Goal: Transaction & Acquisition: Purchase product/service

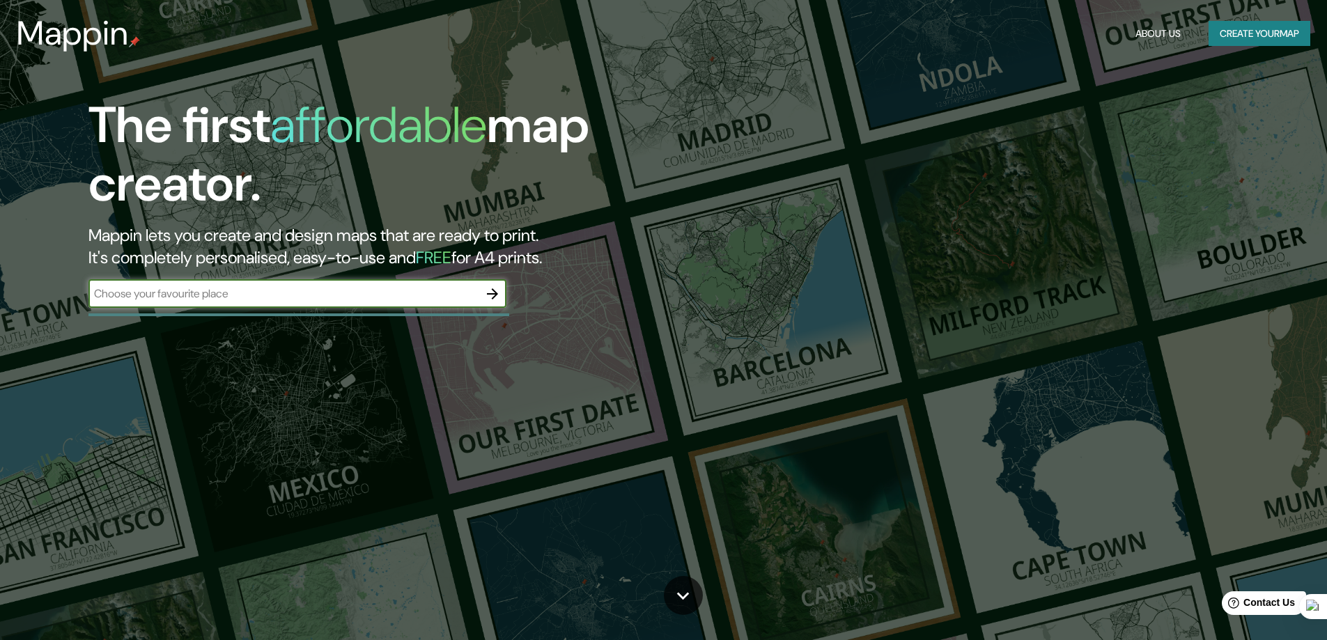
click at [298, 292] on input "text" at bounding box center [283, 294] width 390 height 16
type input "[GEOGRAPHIC_DATA]"
click at [497, 292] on icon "button" at bounding box center [492, 294] width 17 height 17
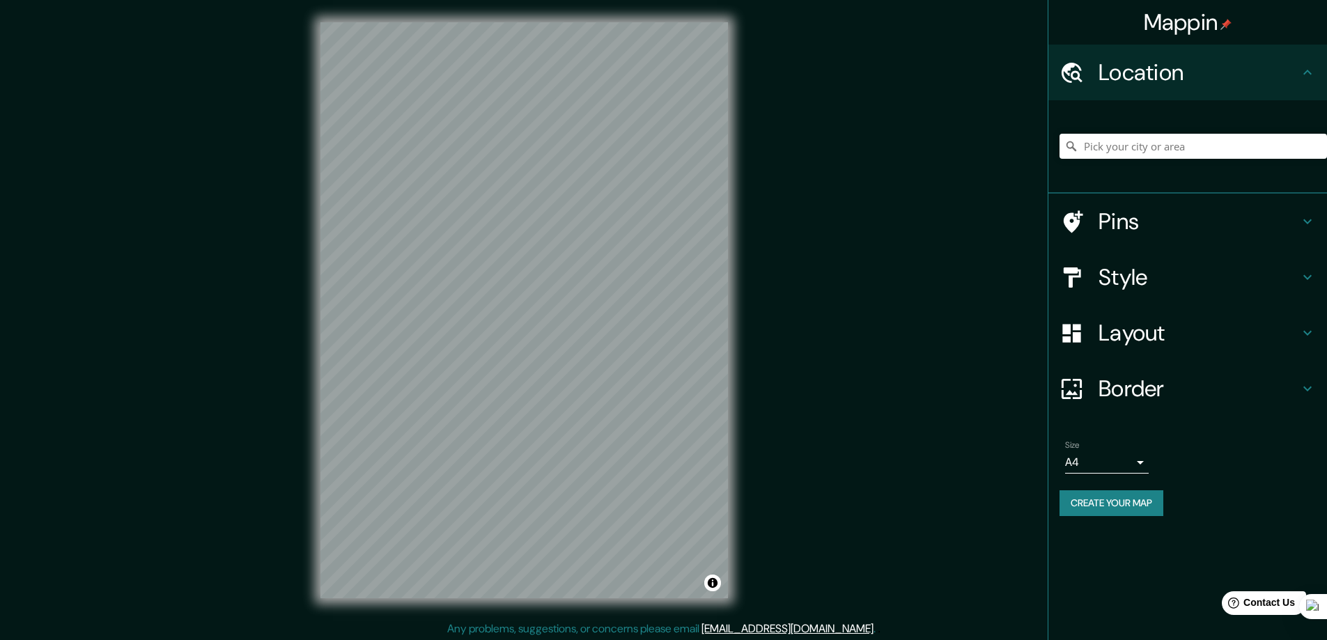
click at [737, 75] on div "© Mapbox © OpenStreetMap Improve this map" at bounding box center [524, 310] width 452 height 621
click at [1198, 278] on h4 "Style" at bounding box center [1199, 277] width 201 height 28
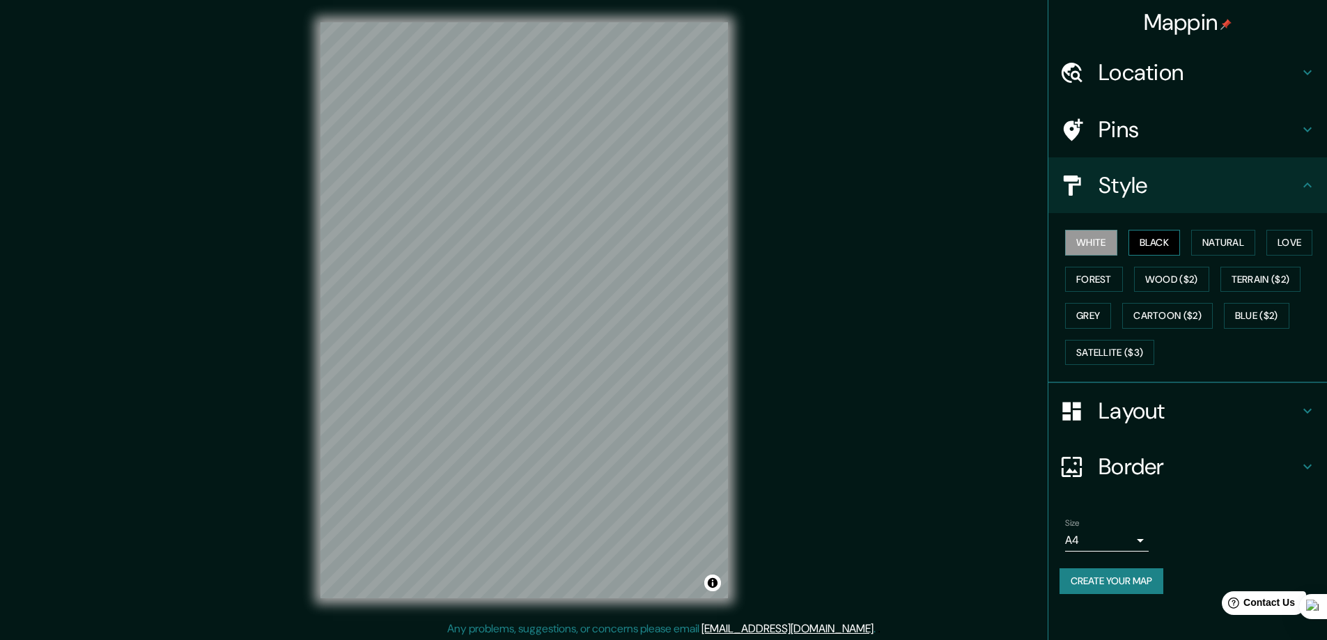
click at [1148, 245] on button "Black" at bounding box center [1155, 243] width 52 height 26
click at [1106, 243] on button "White" at bounding box center [1091, 243] width 52 height 26
click at [1113, 461] on h4 "Border" at bounding box center [1199, 467] width 201 height 28
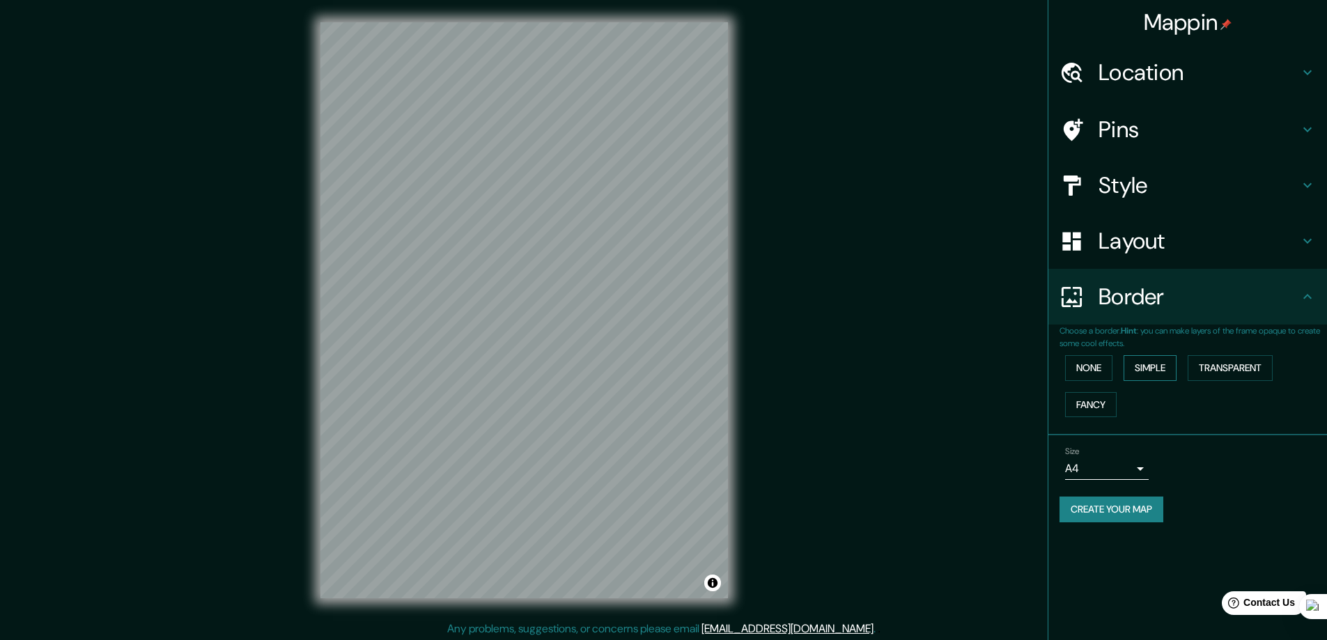
click at [1155, 374] on button "Simple" at bounding box center [1150, 368] width 53 height 26
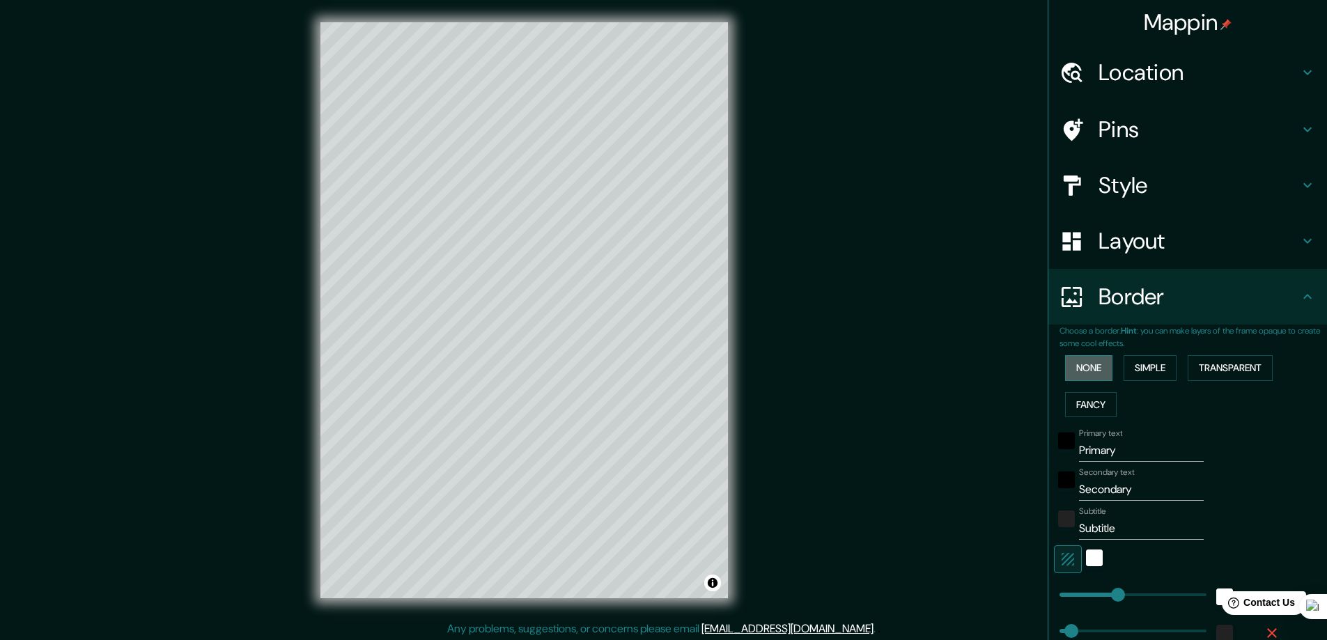
click at [1092, 366] on button "None" at bounding box center [1088, 368] width 47 height 26
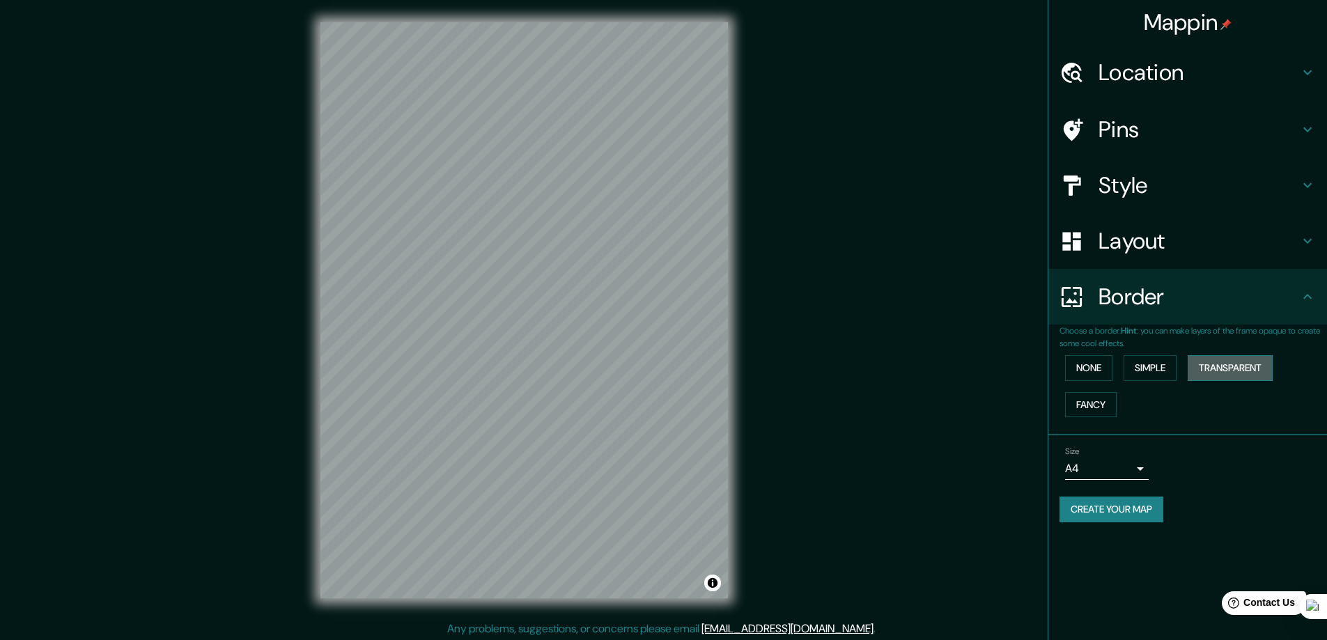
click at [1242, 374] on button "Transparent" at bounding box center [1230, 368] width 85 height 26
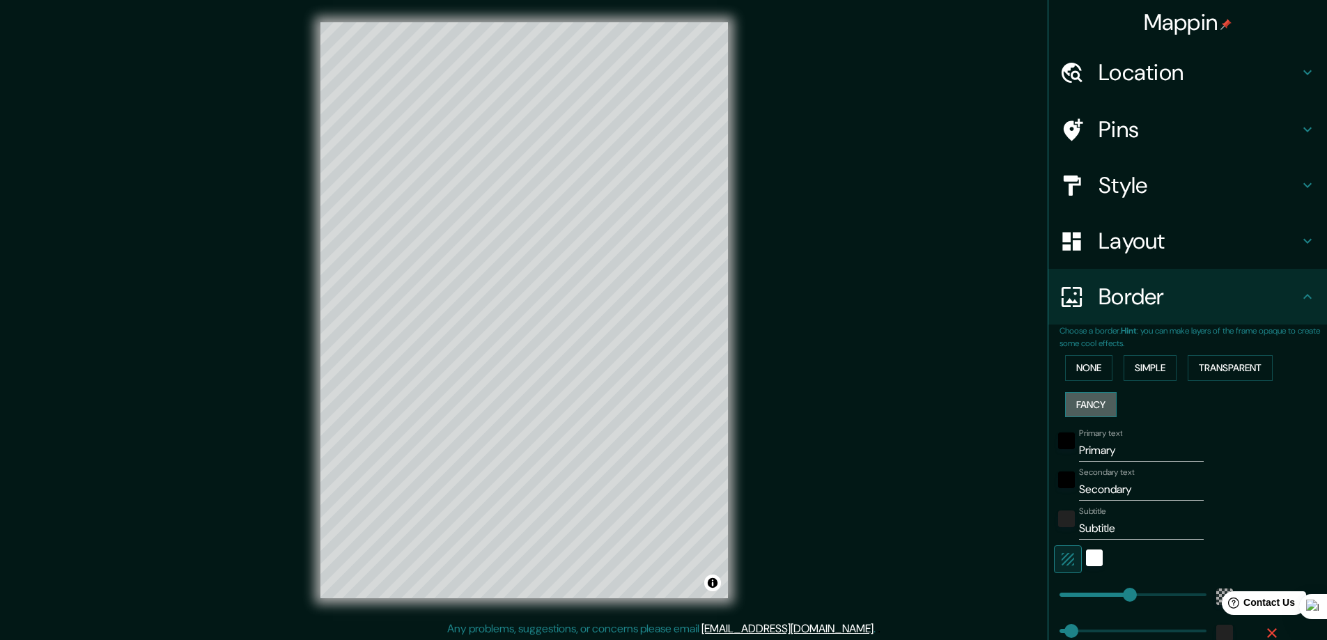
click at [1078, 400] on button "Fancy" at bounding box center [1091, 405] width 52 height 26
click at [1081, 380] on button "None" at bounding box center [1088, 368] width 47 height 26
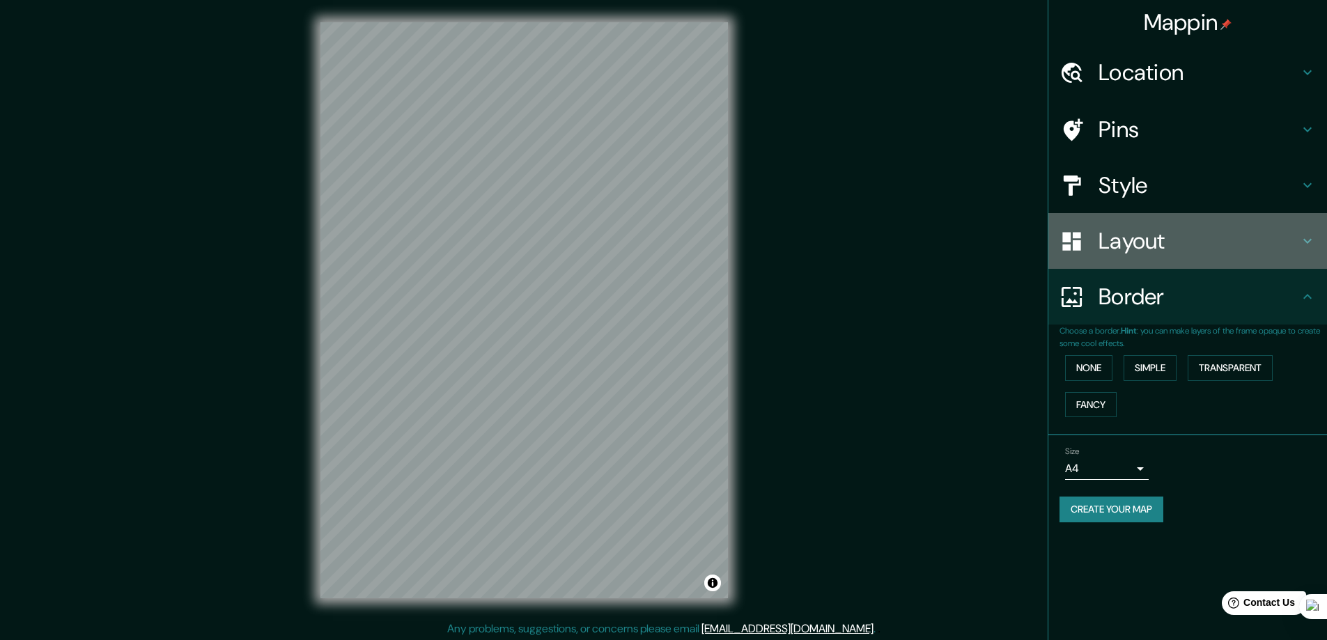
click at [1166, 242] on h4 "Layout" at bounding box center [1199, 241] width 201 height 28
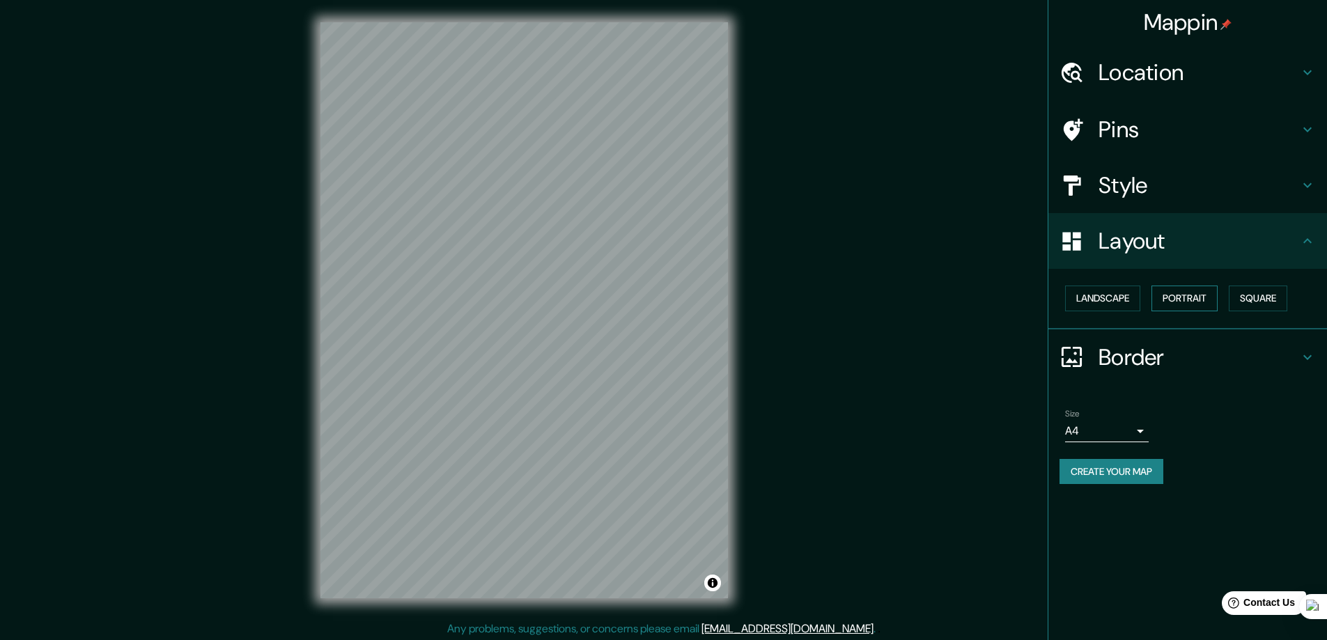
click at [1181, 298] on button "Portrait" at bounding box center [1185, 299] width 66 height 26
click at [1138, 310] on button "Landscape" at bounding box center [1102, 299] width 75 height 26
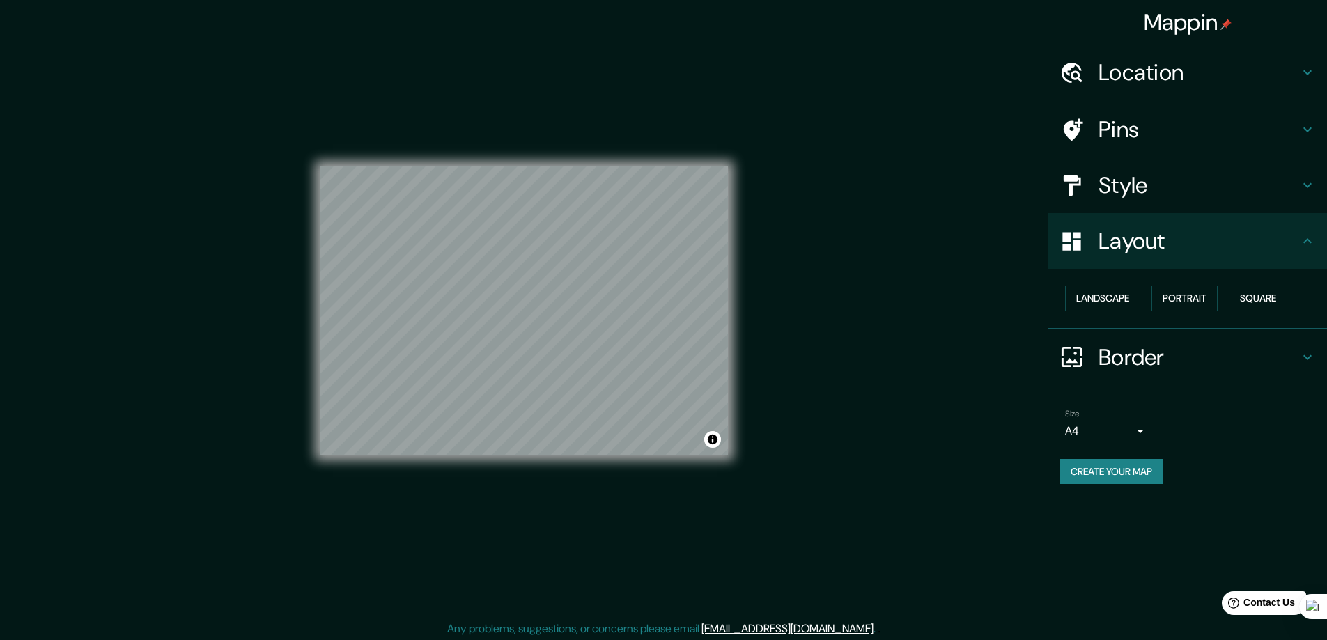
click at [1203, 316] on div "Landscape [GEOGRAPHIC_DATA]" at bounding box center [1194, 298] width 268 height 37
click at [1206, 305] on button "Portrait" at bounding box center [1185, 299] width 66 height 26
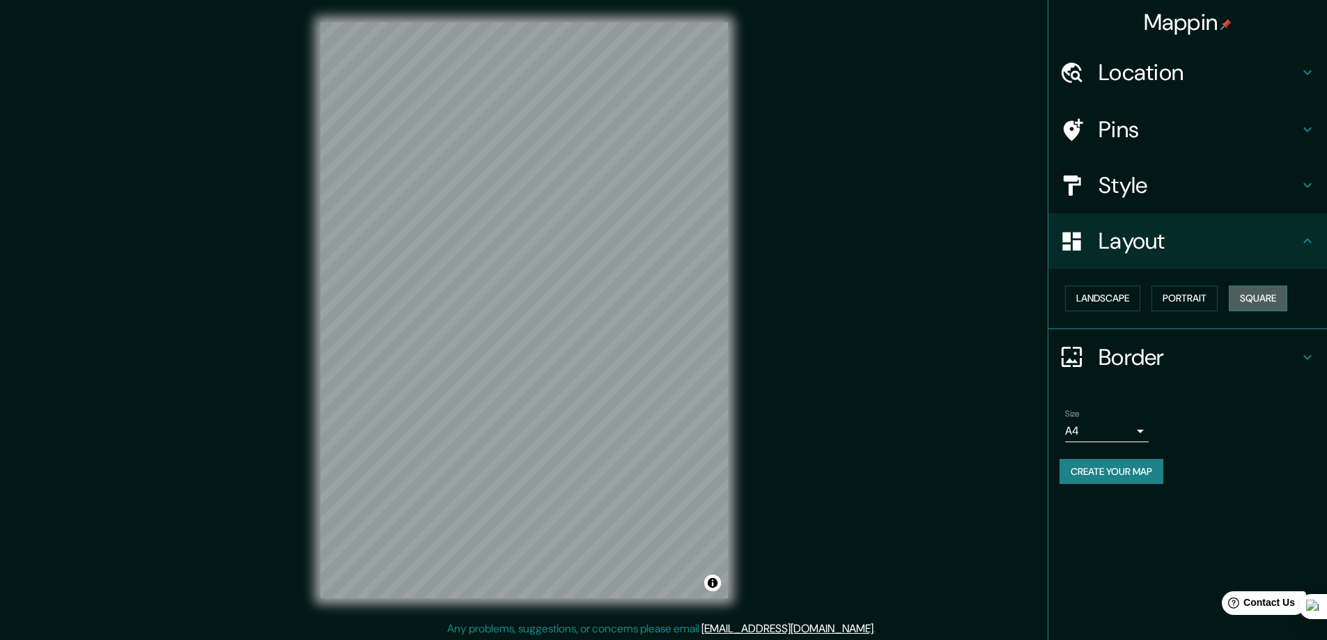
click at [1262, 299] on button "Square" at bounding box center [1258, 299] width 59 height 26
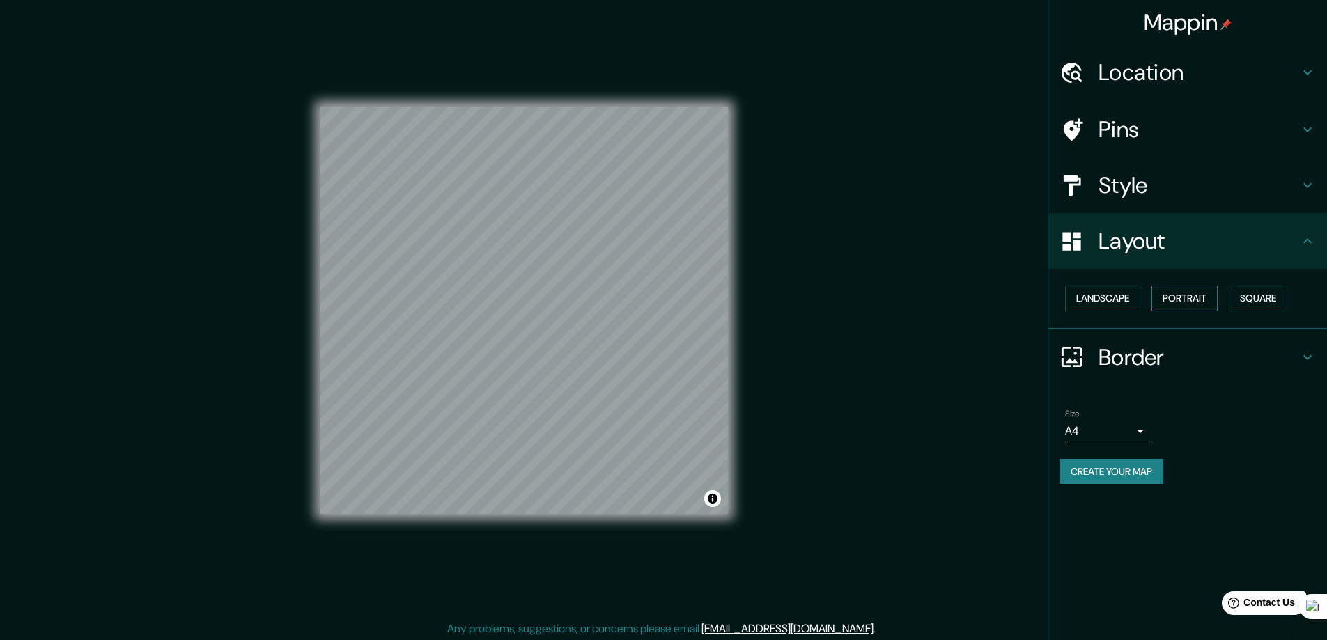
click at [1197, 297] on button "Portrait" at bounding box center [1185, 299] width 66 height 26
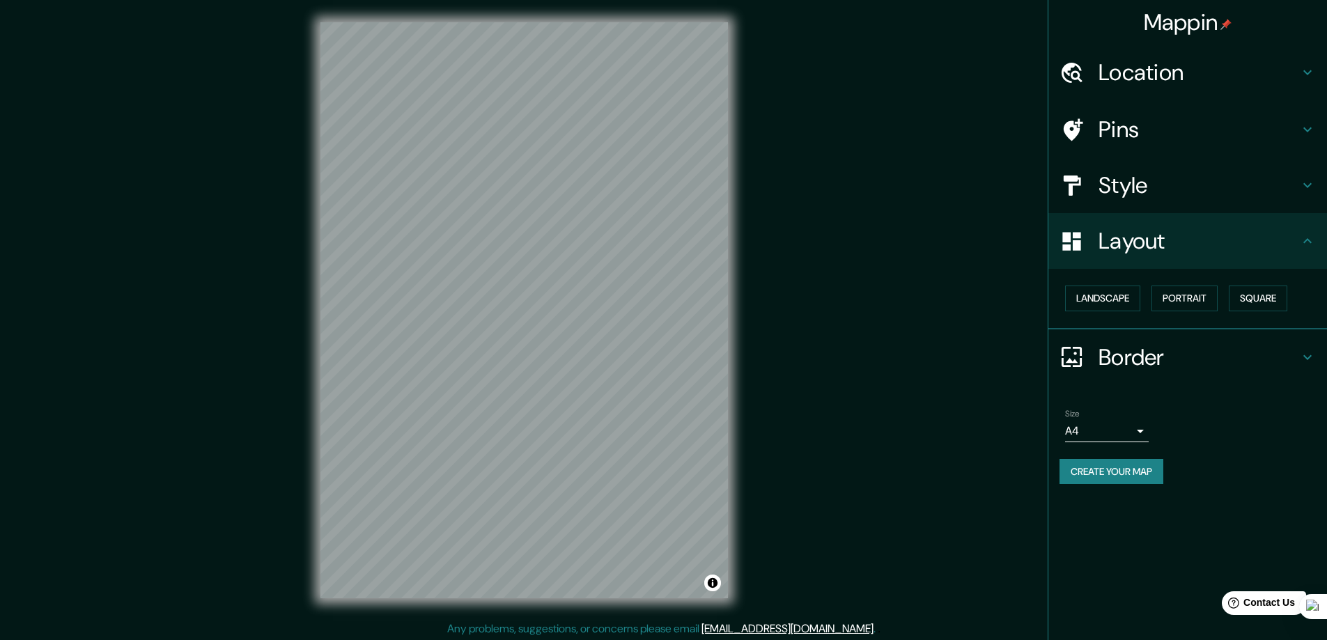
click at [1170, 185] on h4 "Style" at bounding box center [1199, 185] width 201 height 28
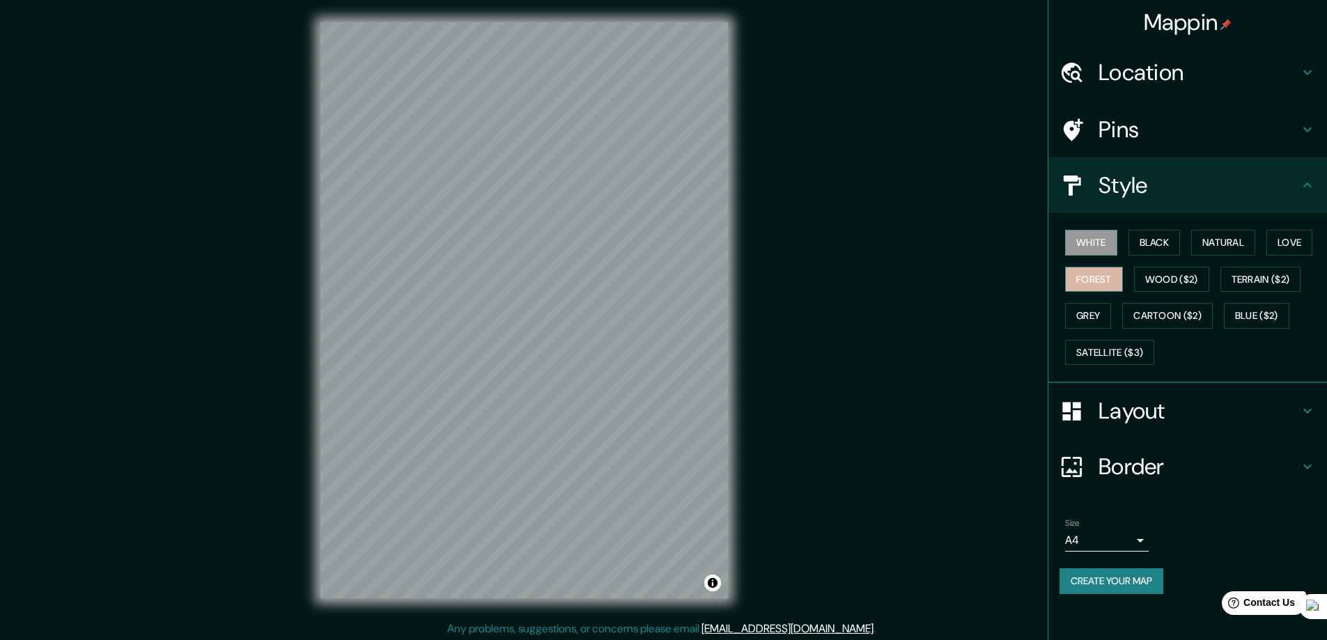
click at [1116, 279] on button "Forest" at bounding box center [1094, 280] width 58 height 26
click at [1113, 246] on button "White" at bounding box center [1091, 243] width 52 height 26
click at [1172, 122] on h4 "Pins" at bounding box center [1199, 130] width 201 height 28
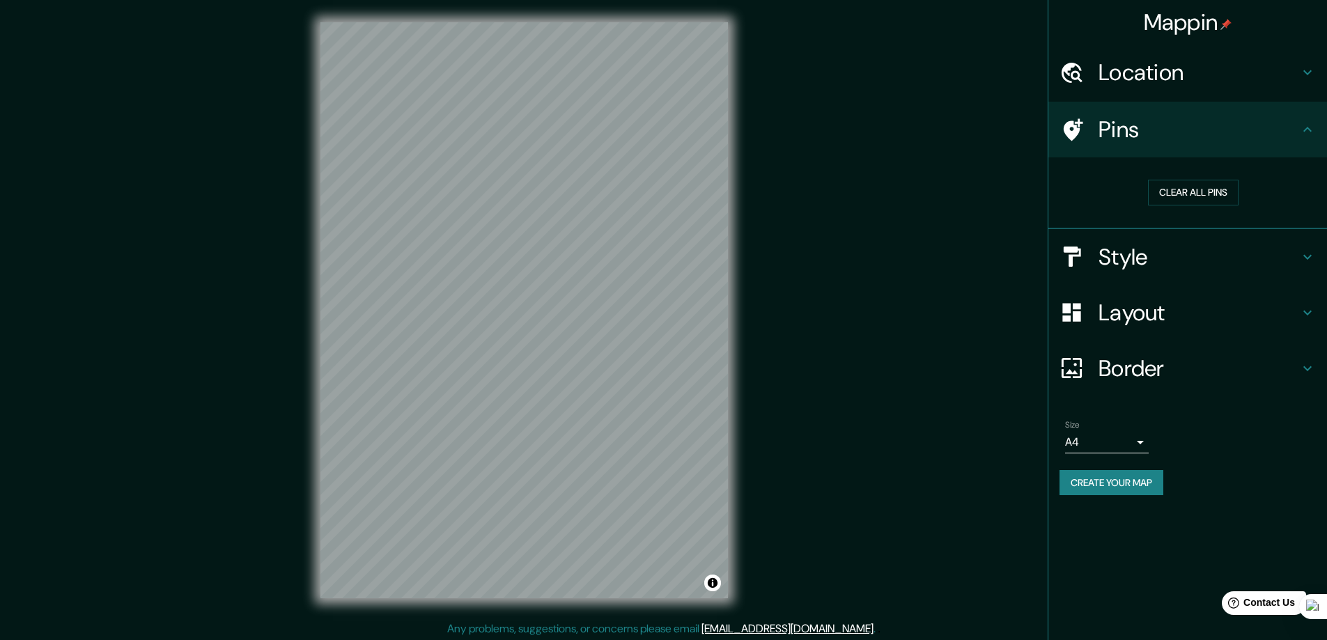
click at [1168, 70] on h4 "Location" at bounding box center [1199, 73] width 201 height 28
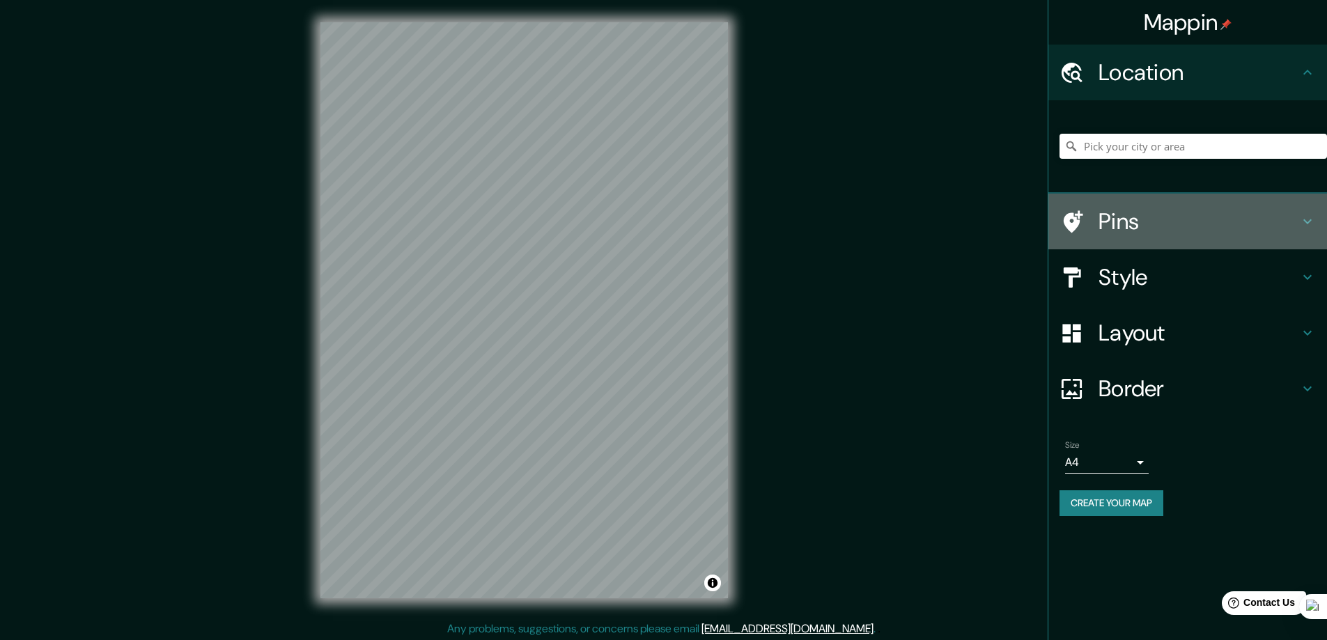
click at [1179, 235] on h4 "Pins" at bounding box center [1199, 222] width 201 height 28
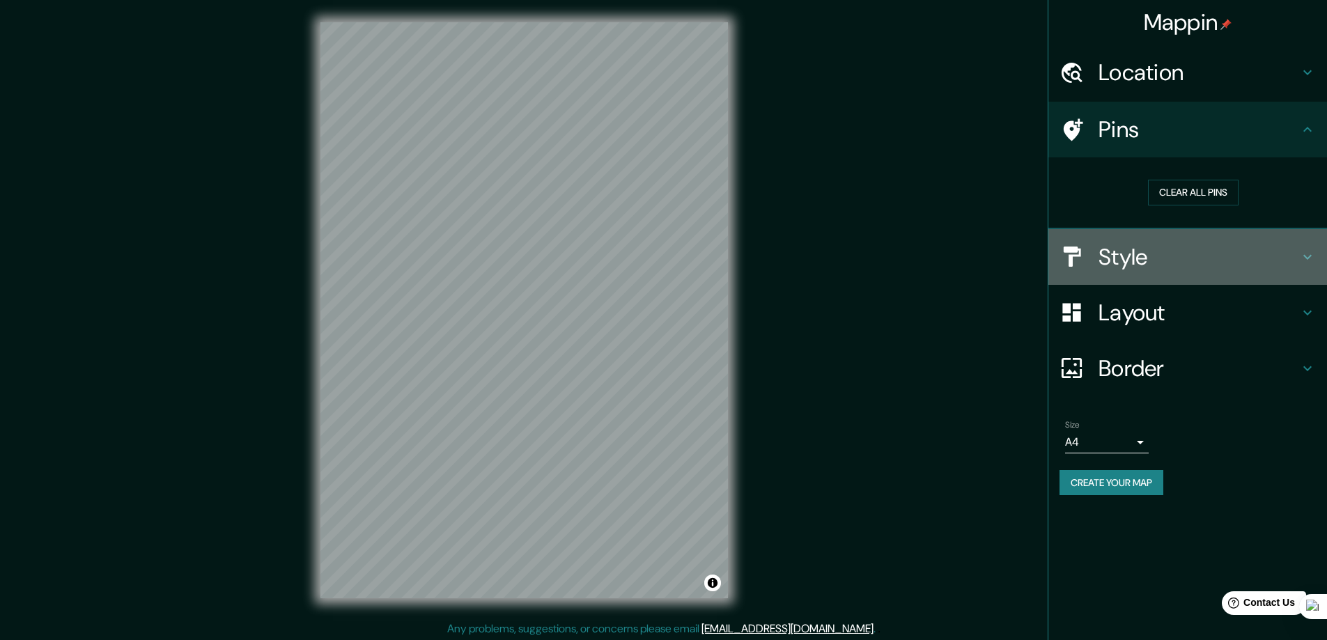
click at [1163, 240] on div "Style" at bounding box center [1187, 257] width 279 height 56
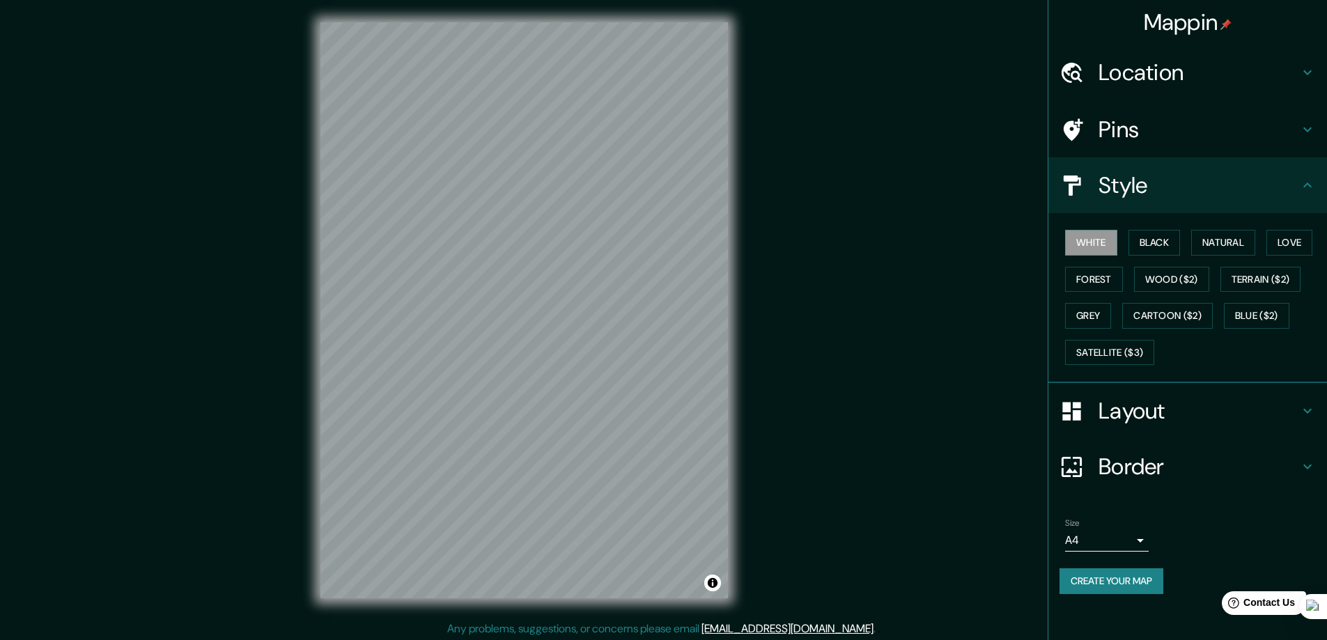
click at [1314, 185] on icon at bounding box center [1307, 185] width 17 height 17
click at [1287, 241] on button "Love" at bounding box center [1290, 243] width 46 height 26
click at [1230, 251] on button "Natural" at bounding box center [1223, 243] width 64 height 26
click at [1158, 245] on button "Black" at bounding box center [1155, 243] width 52 height 26
click at [1110, 251] on button "White" at bounding box center [1091, 243] width 52 height 26
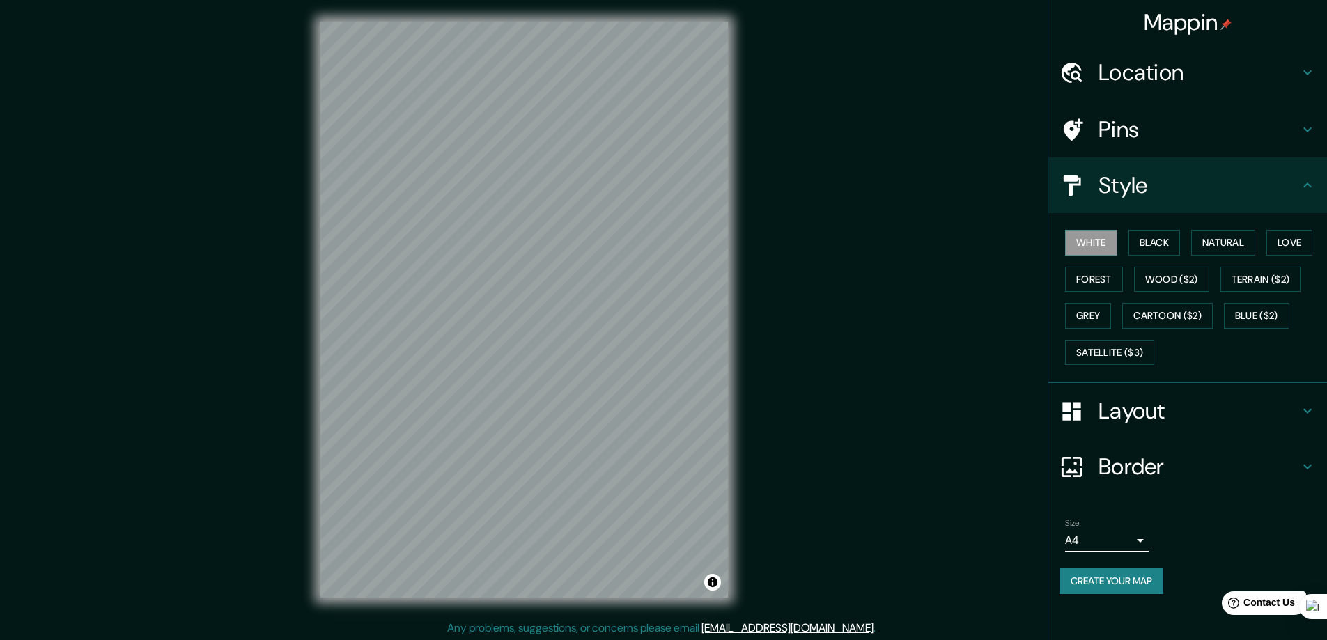
scroll to position [3, 0]
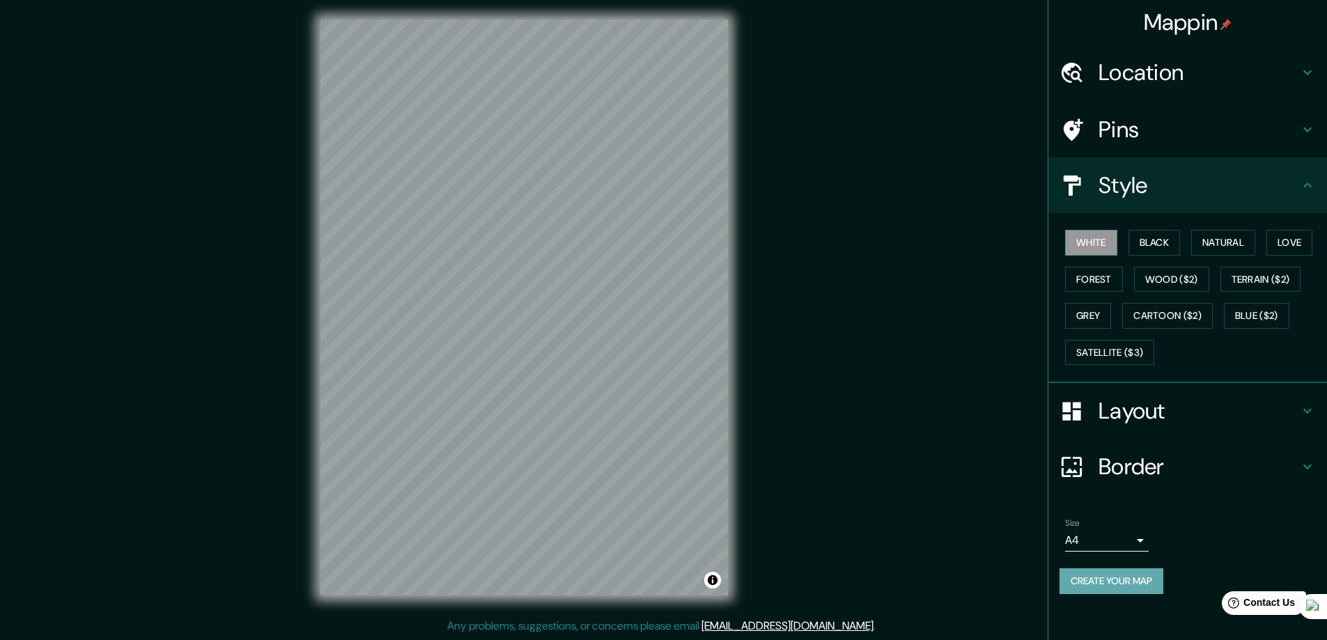
click at [1114, 571] on button "Create your map" at bounding box center [1112, 581] width 104 height 26
click at [1170, 238] on button "Black" at bounding box center [1155, 243] width 52 height 26
click at [1104, 241] on button "White" at bounding box center [1091, 243] width 52 height 26
click at [1106, 574] on button "Create your map" at bounding box center [1112, 581] width 104 height 26
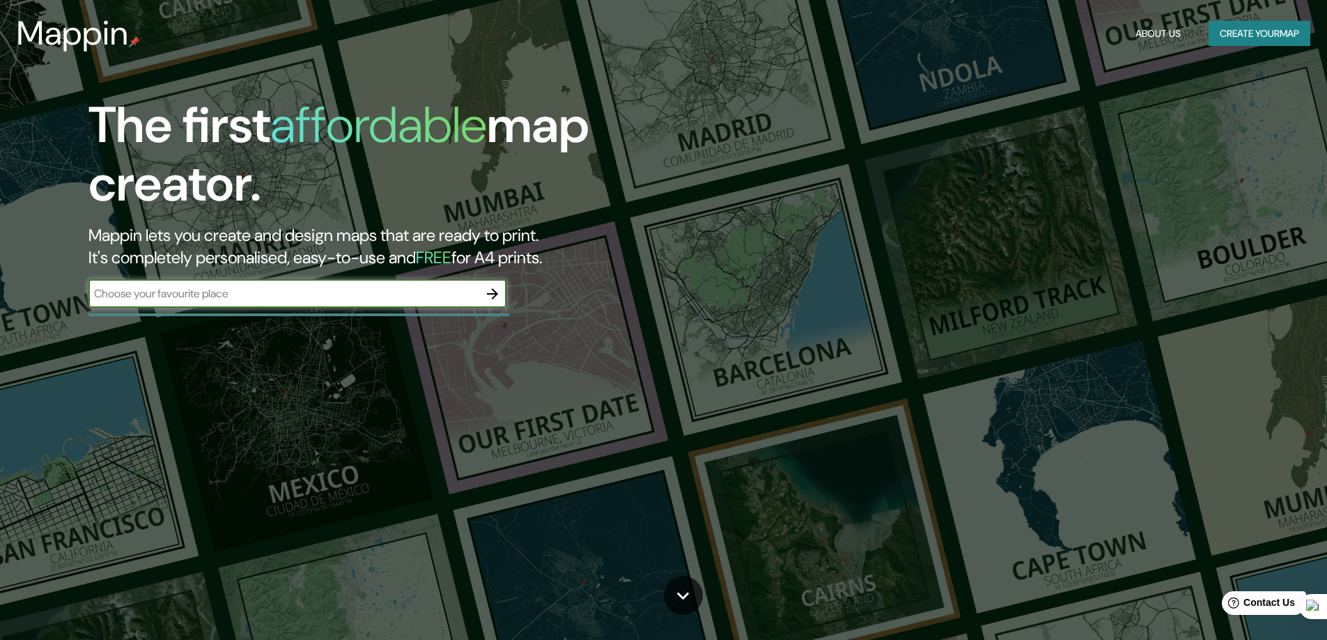
drag, startPoint x: 199, startPoint y: 273, endPoint x: 209, endPoint y: 240, distance: 34.8
